Goal: Information Seeking & Learning: Find specific fact

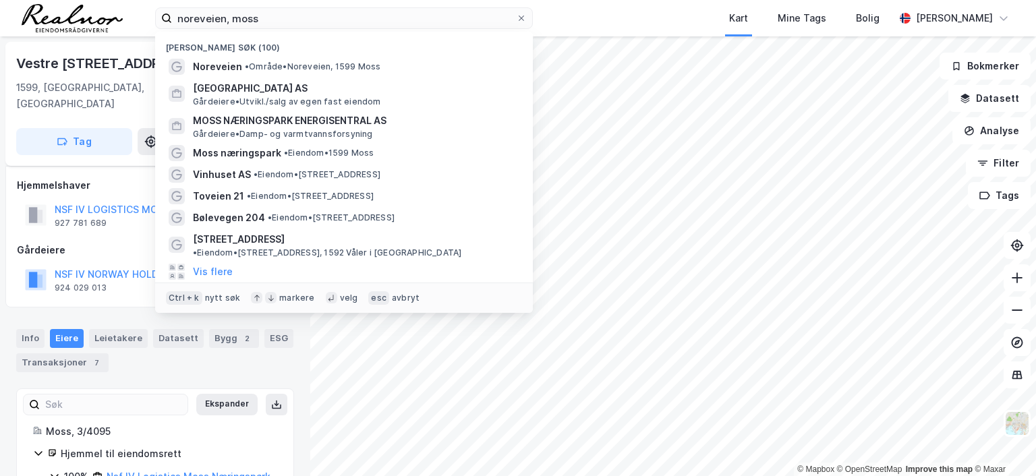
drag, startPoint x: 0, startPoint y: 0, endPoint x: 40, endPoint y: -9, distance: 40.8
click at [40, 0] on html "noreveien, [PERSON_NAME] søk (100) Noreveien • Område • [GEOGRAPHIC_DATA], 1599…" at bounding box center [518, 238] width 1036 height 476
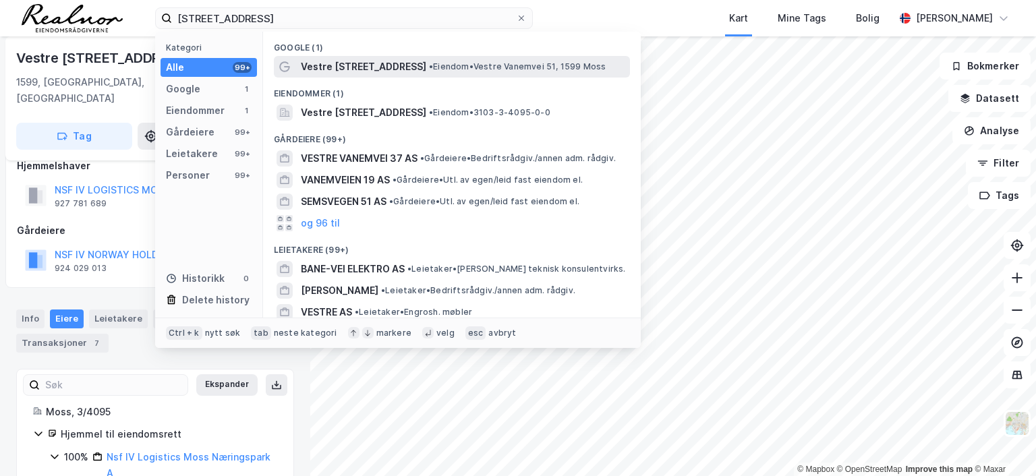
type input "[STREET_ADDRESS]"
click at [464, 60] on div "Vestre [STREET_ADDRESS] • Eiendom • Vestre [STREET_ADDRESS]" at bounding box center [464, 67] width 327 height 16
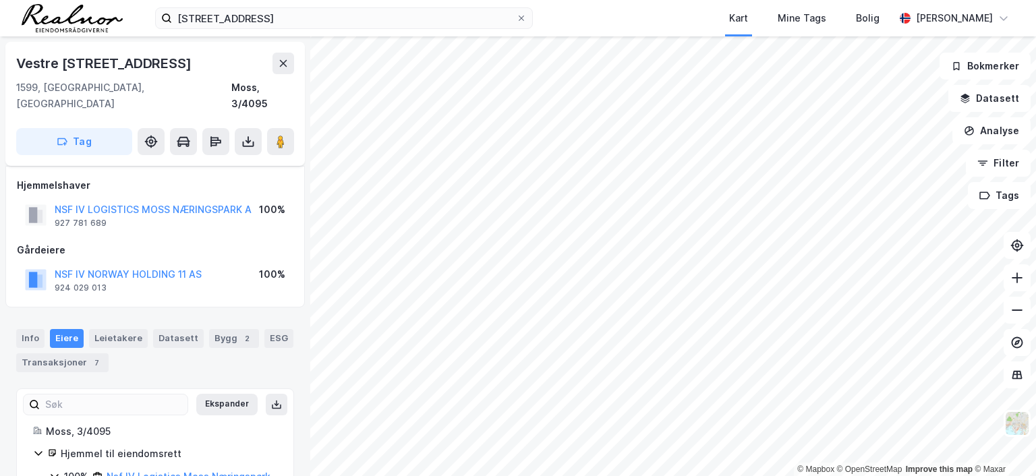
scroll to position [20, 0]
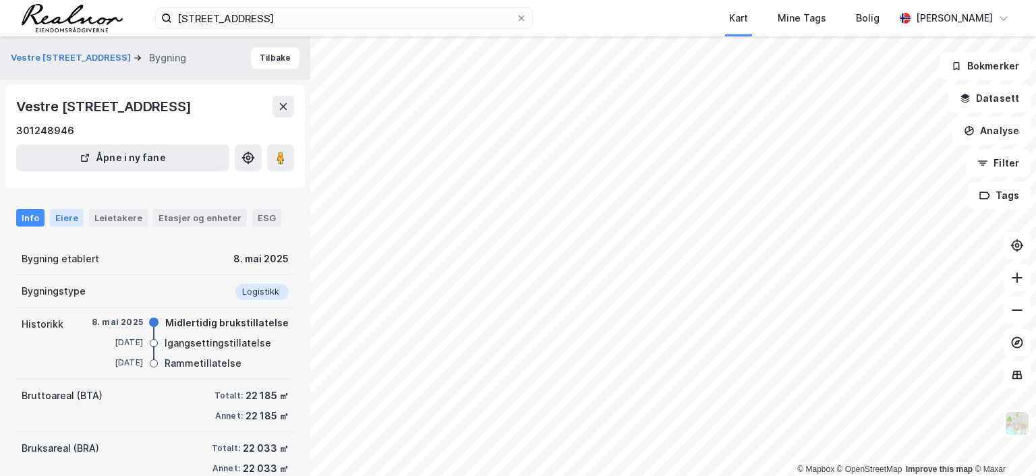
click at [69, 213] on div "Eiere" at bounding box center [67, 218] width 34 height 18
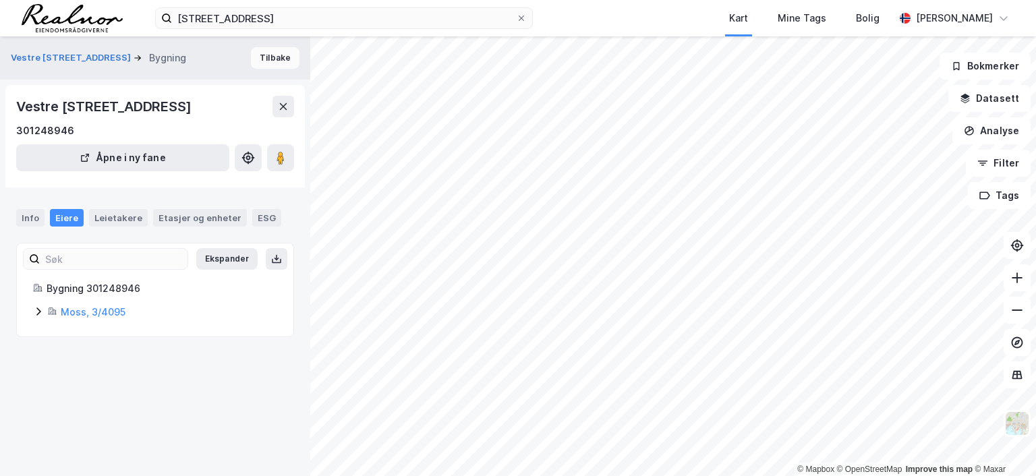
click at [262, 58] on button "Tilbake" at bounding box center [275, 58] width 49 height 22
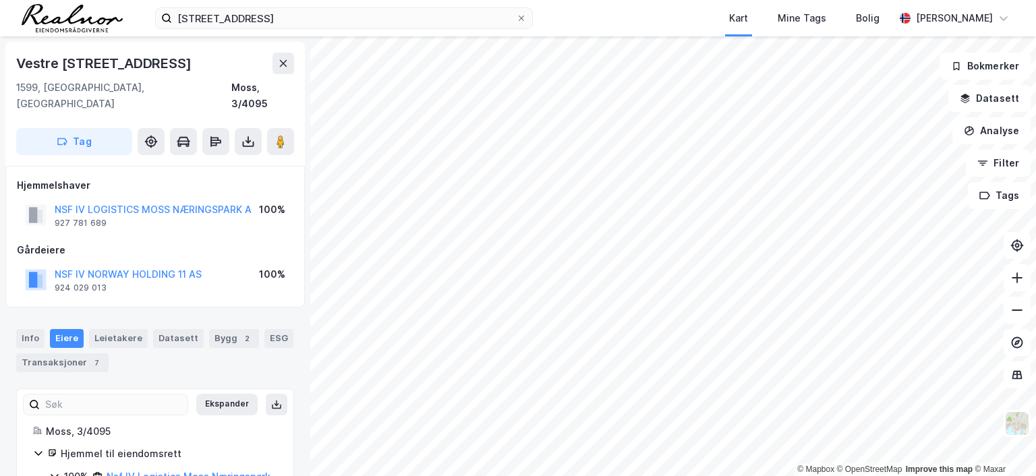
scroll to position [2, 0]
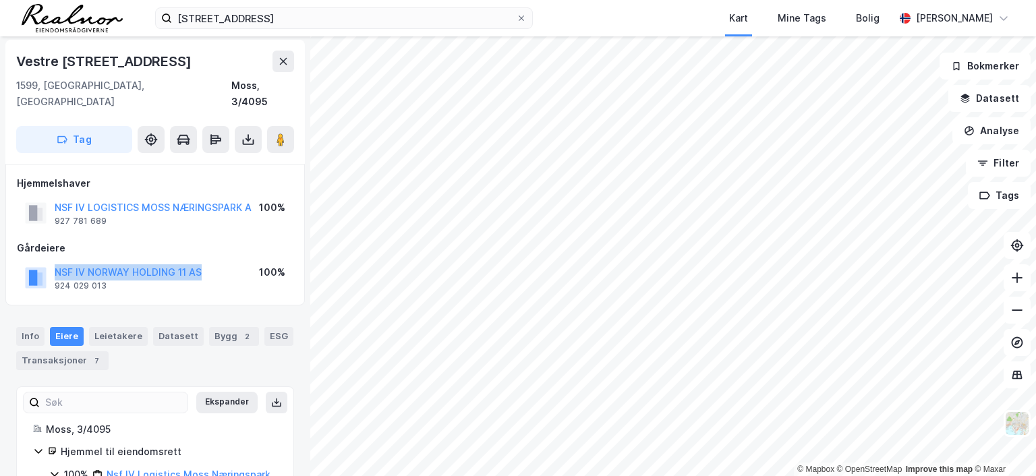
drag, startPoint x: 205, startPoint y: 253, endPoint x: 78, endPoint y: 244, distance: 127.2
click at [78, 244] on div "Gårdeiere NSF IV NORWAY HOLDING 11 AS 924 029 013 100%" at bounding box center [155, 267] width 277 height 54
copy button "NSF IV NORWAY HOLDING 11 AS"
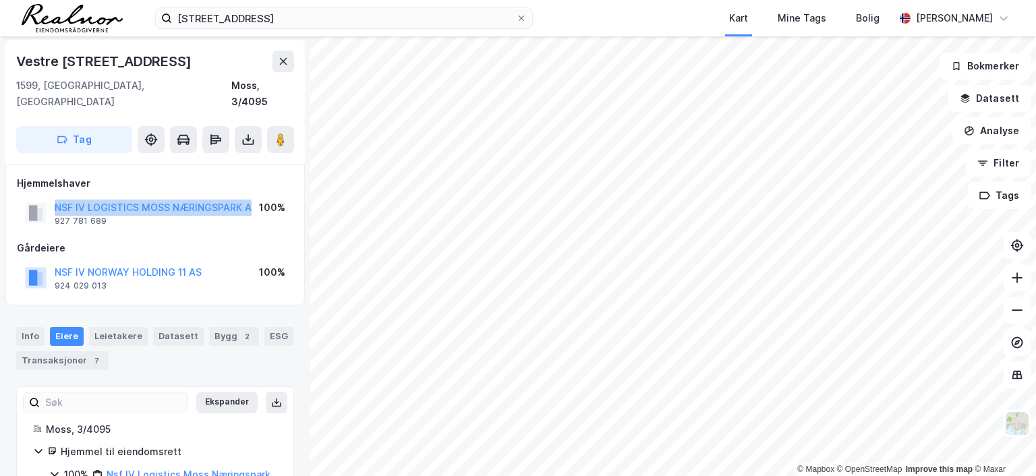
drag, startPoint x: 54, startPoint y: 191, endPoint x: 250, endPoint y: 197, distance: 196.4
click at [250, 197] on div "NSF IV LOGISTICS MOSS NÆRINGSPARK A 927 781 689 100%" at bounding box center [155, 213] width 277 height 32
copy button "NSF IV LOGISTICS MOSS NÆRINGSPARK A"
click at [39, 327] on div "Info" at bounding box center [30, 336] width 28 height 19
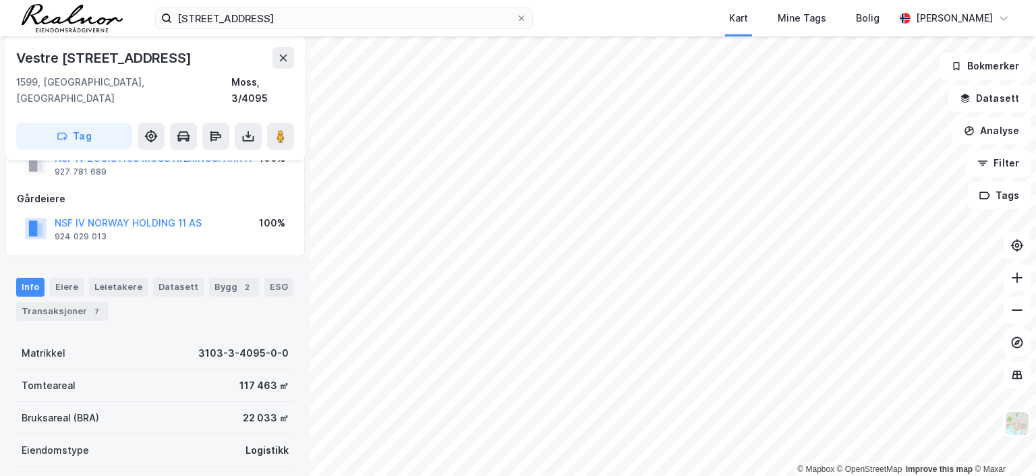
scroll to position [69, 0]
